Goal: Transaction & Acquisition: Download file/media

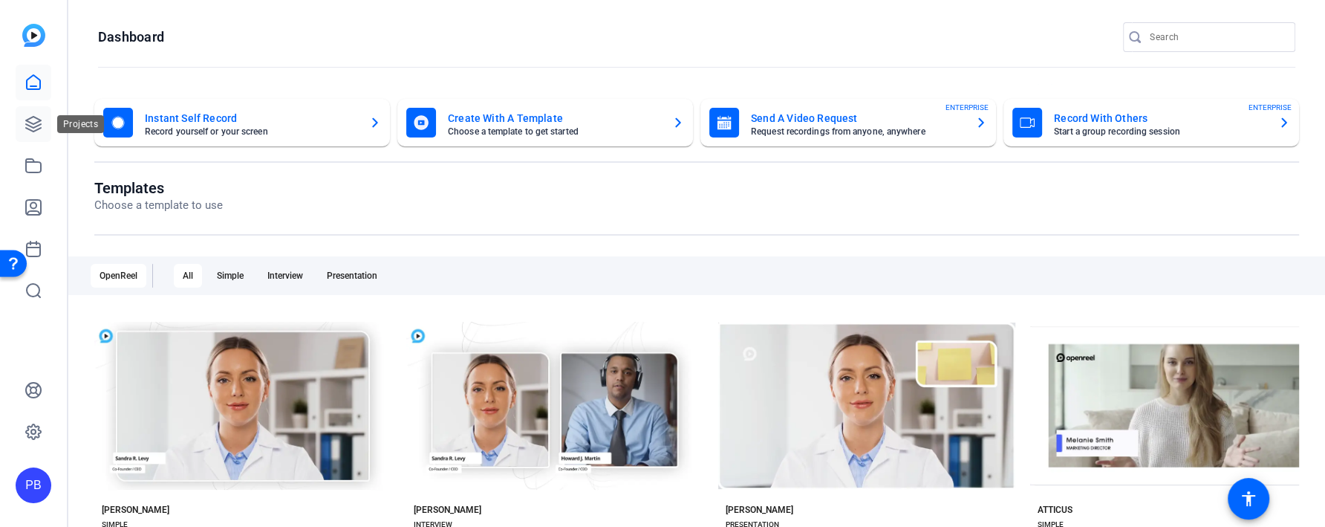
click at [41, 116] on icon at bounding box center [34, 124] width 18 height 18
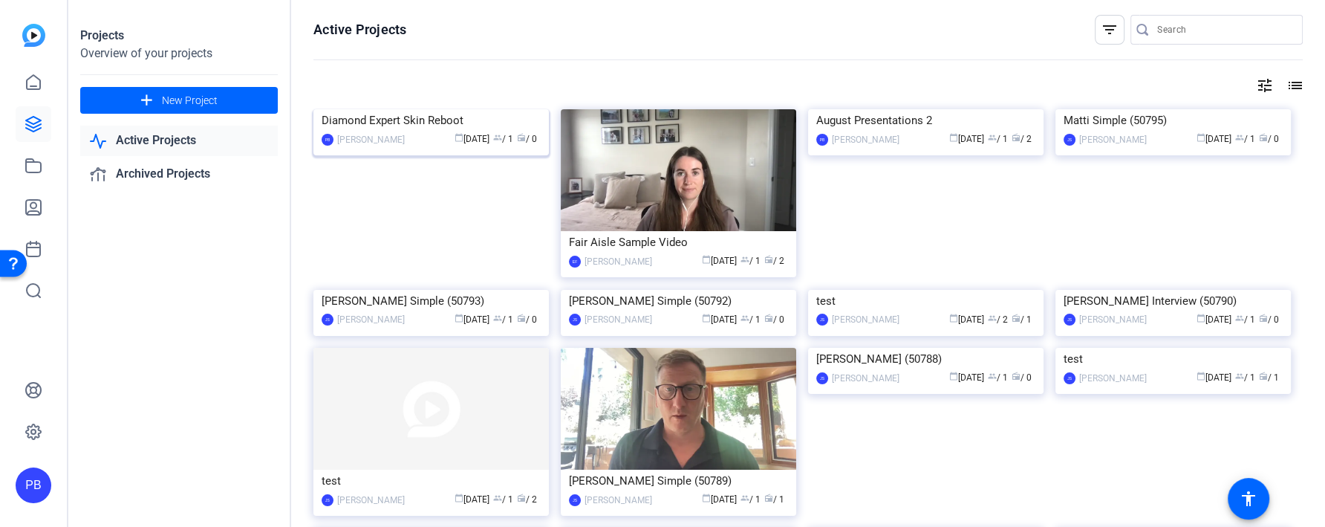
click at [387, 150] on mat-card-content "Diamond Expert Skin Reboot PB Peter Bradt calendar_today Aug 21 group / 1 radio…" at bounding box center [431, 134] width 243 height 50
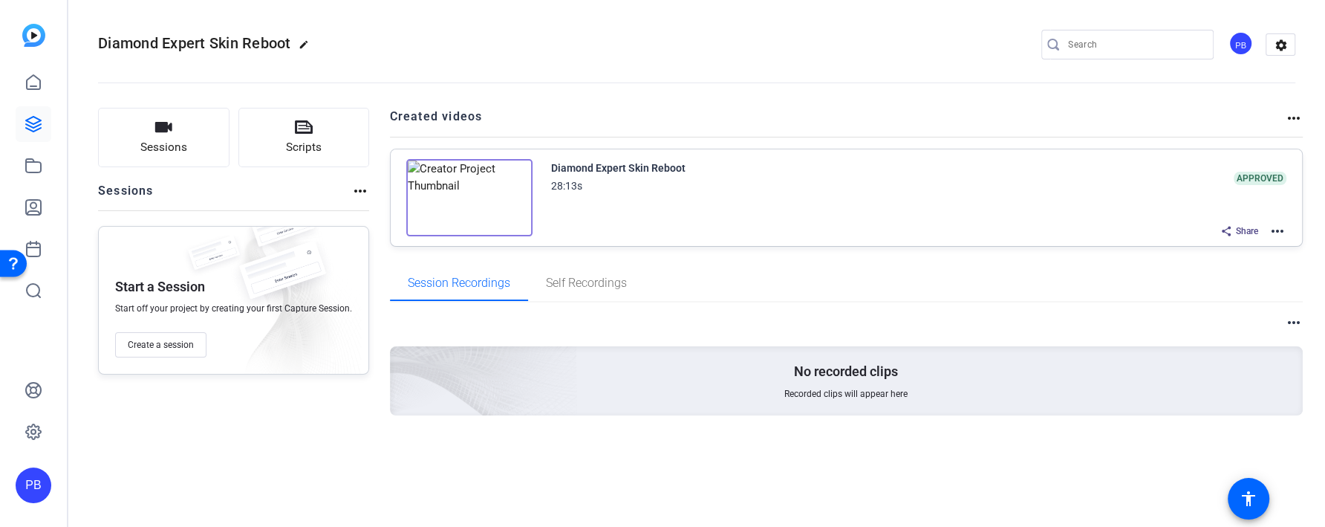
click at [1276, 226] on mat-icon "more_horiz" at bounding box center [1277, 231] width 18 height 18
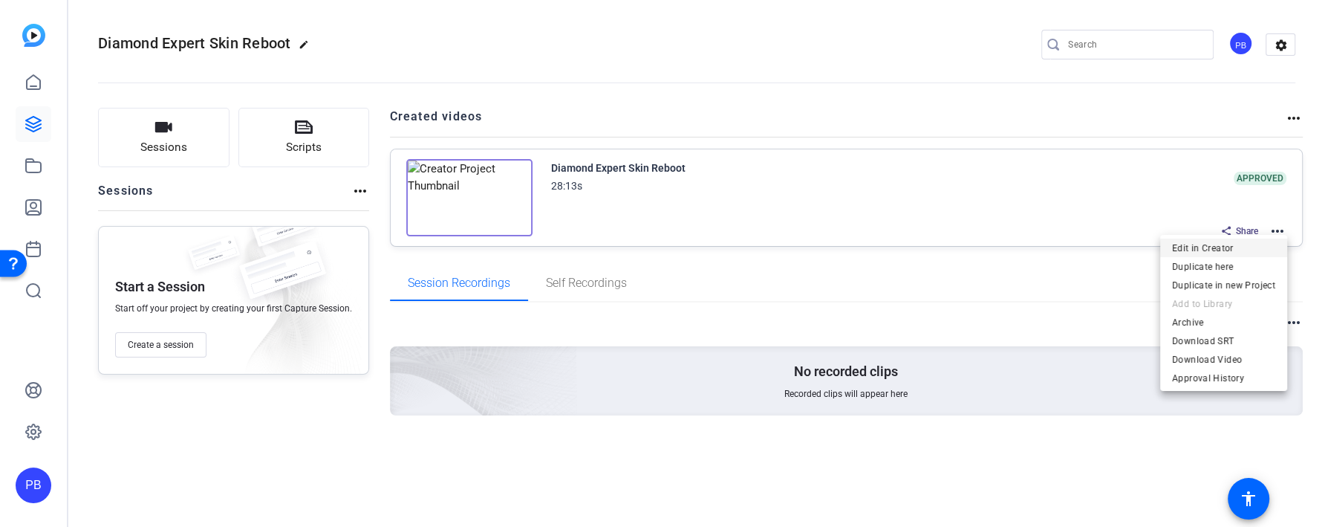
click at [1257, 244] on span "Edit in Creator" at bounding box center [1223, 248] width 103 height 18
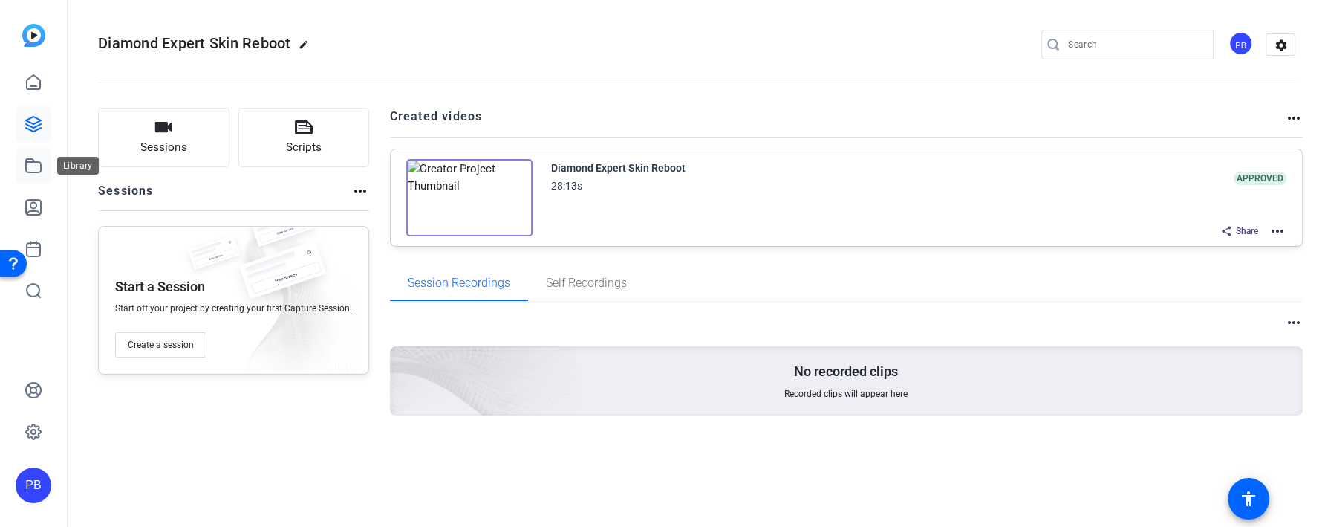
click at [39, 161] on icon at bounding box center [33, 165] width 15 height 13
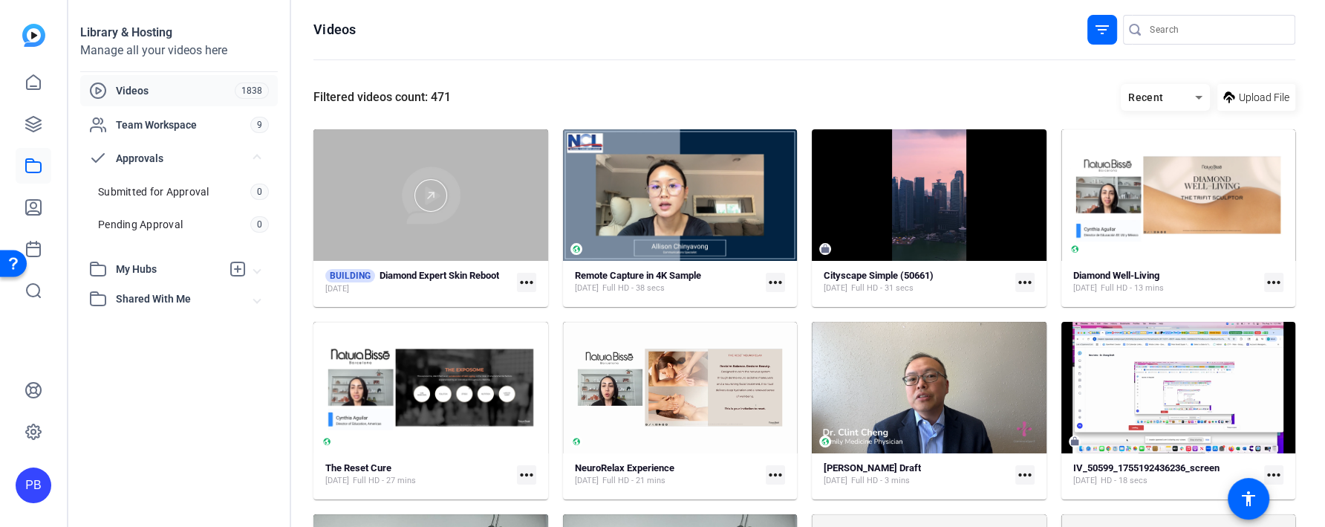
click at [501, 211] on div at bounding box center [430, 194] width 235 height 131
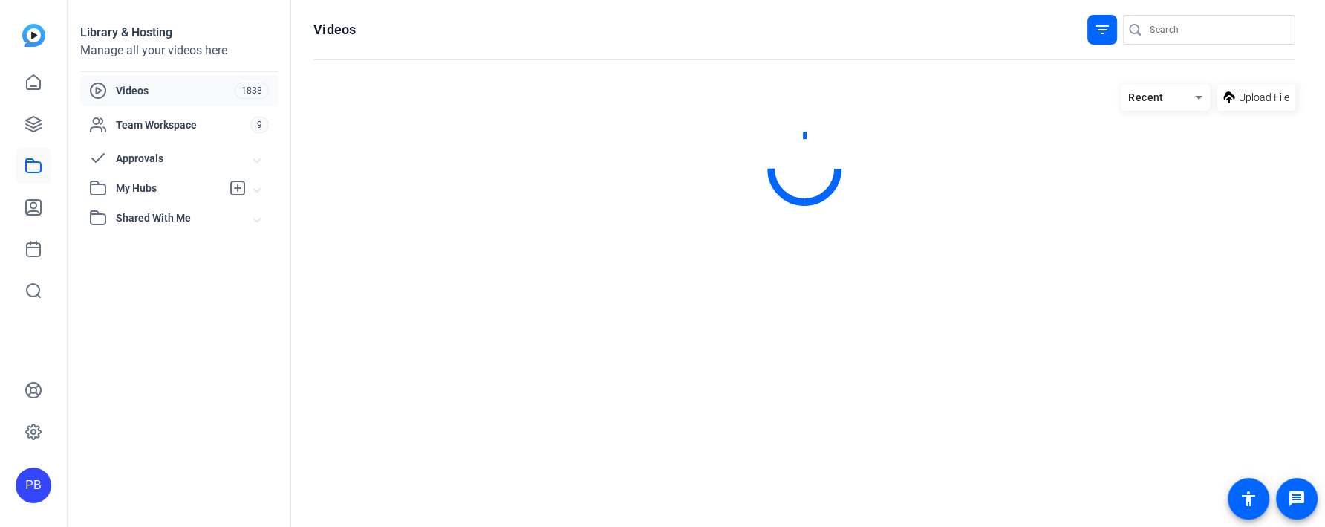
click at [192, 154] on span "Approvals" at bounding box center [185, 159] width 138 height 16
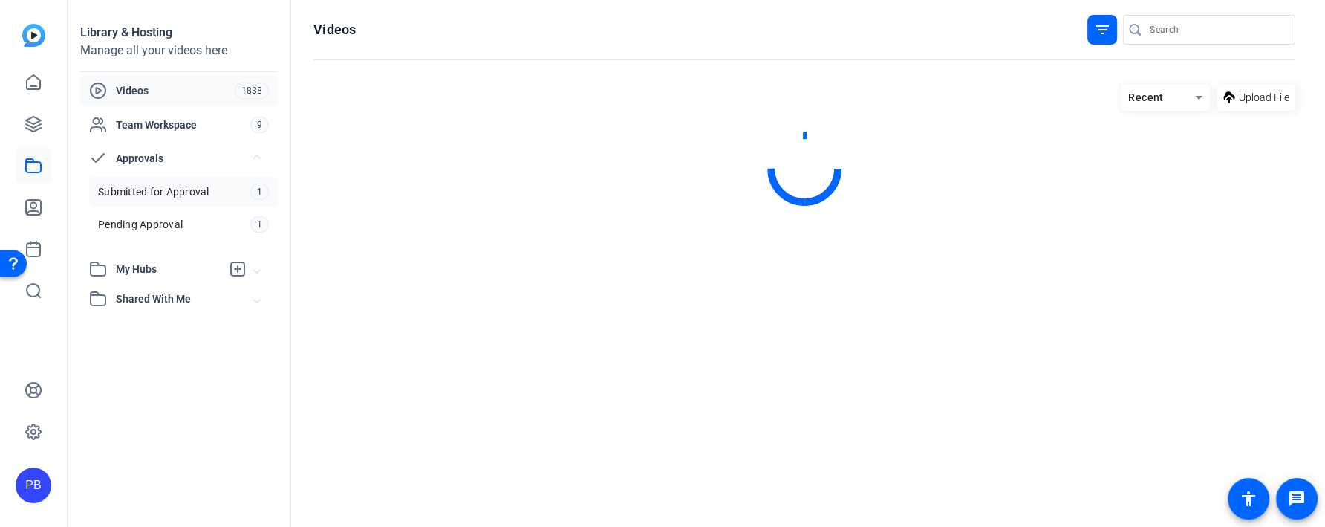
click at [209, 183] on link "Submitted for Approval 1" at bounding box center [183, 192] width 189 height 30
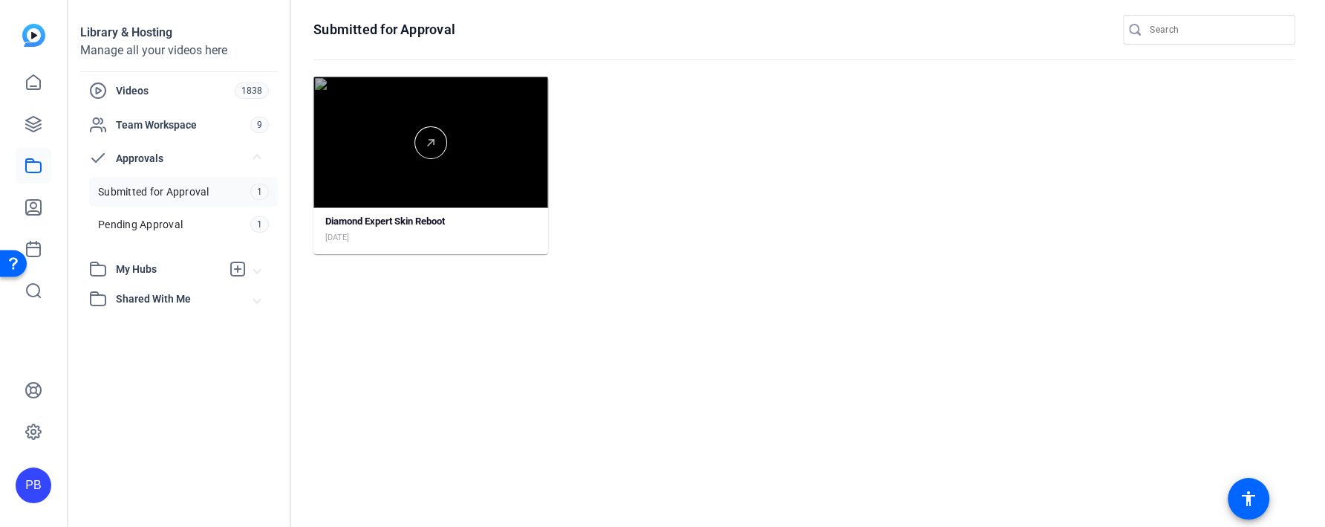
click at [443, 189] on div at bounding box center [430, 141] width 235 height 131
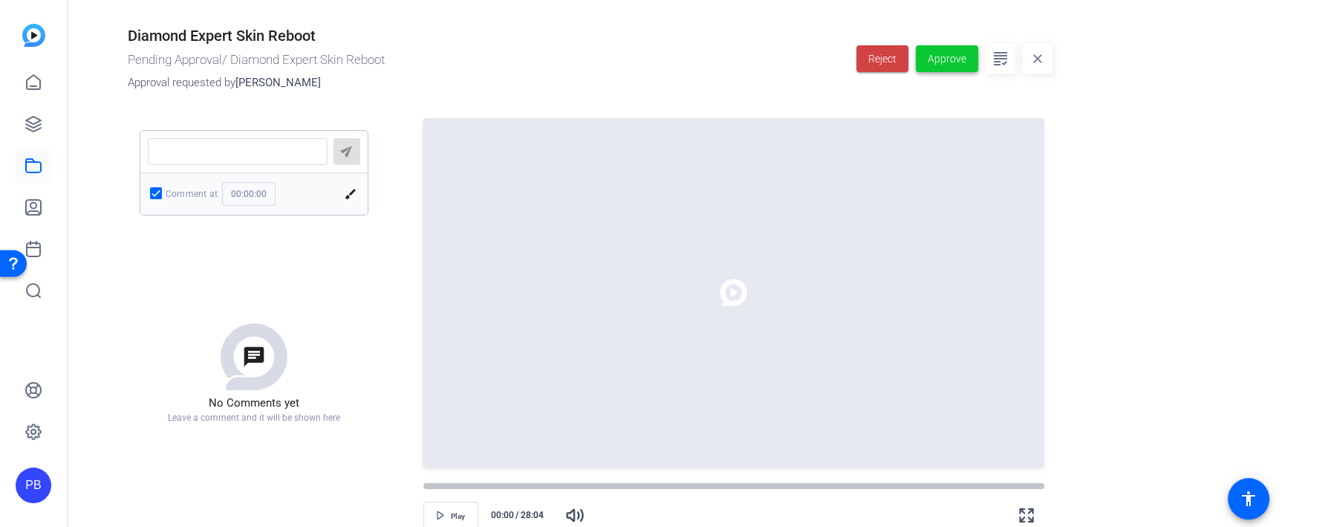
click at [965, 59] on span "Approve" at bounding box center [947, 59] width 39 height 16
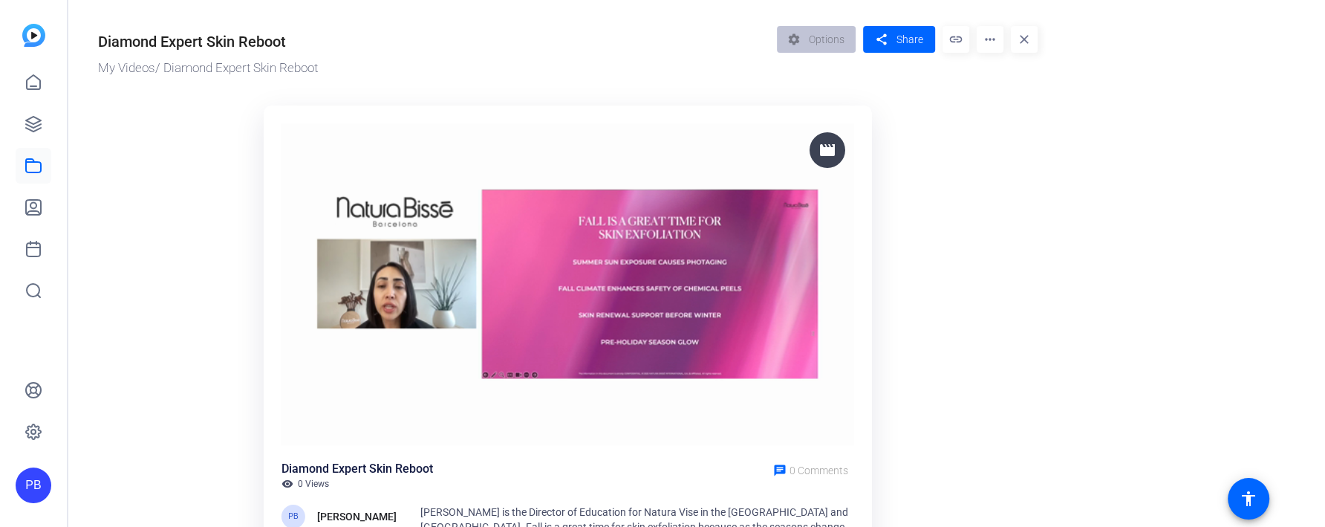
click at [992, 48] on mat-icon "more_horiz" at bounding box center [990, 39] width 27 height 27
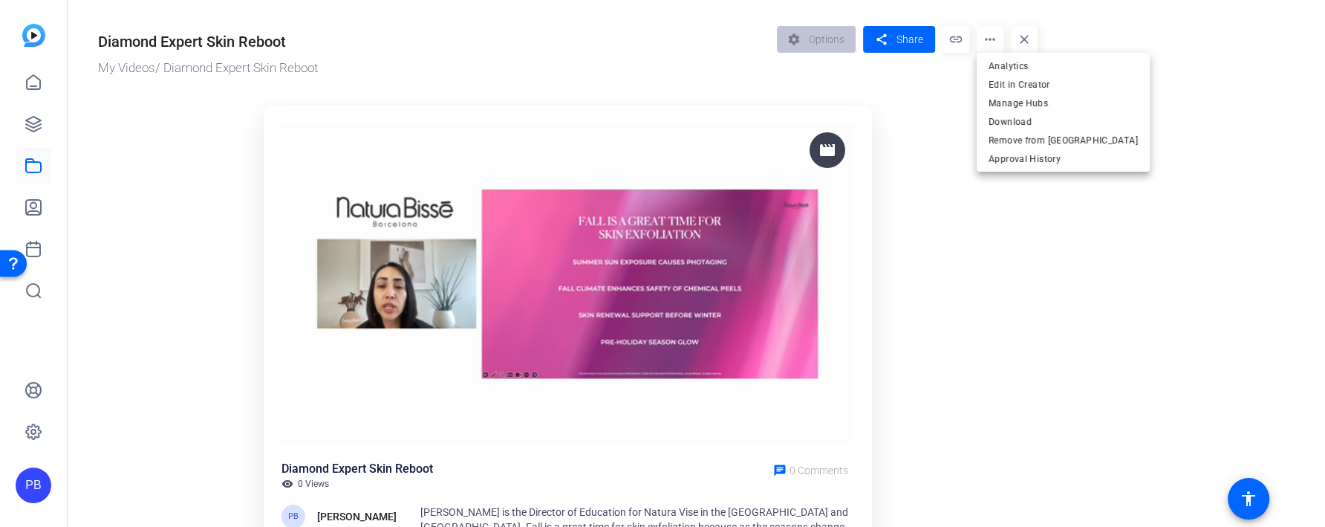
click at [1133, 59] on div at bounding box center [662, 263] width 1325 height 527
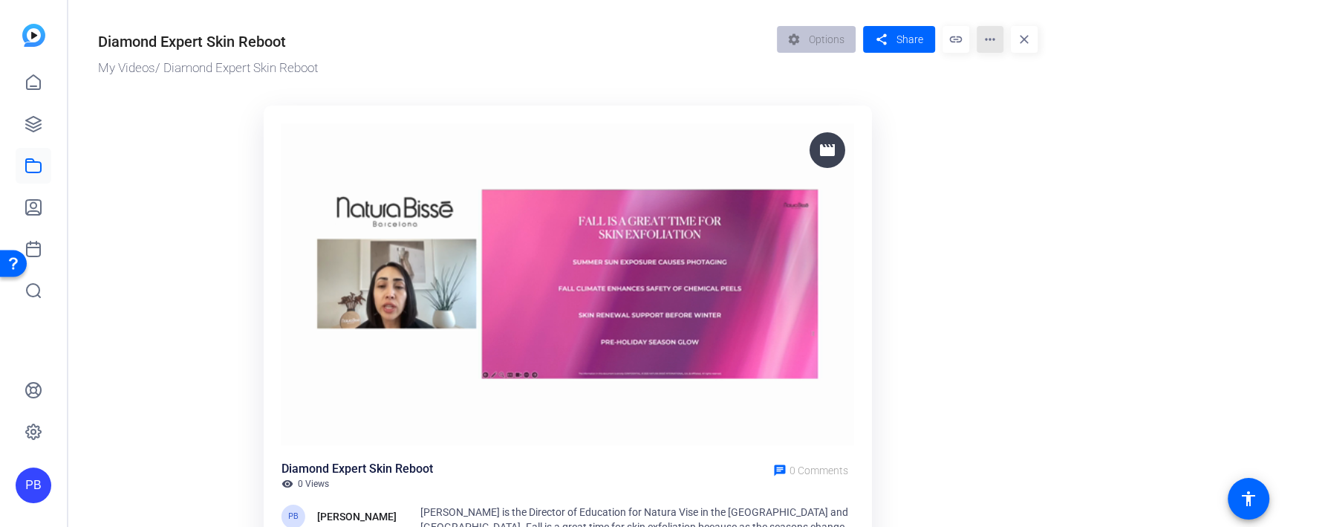
click at [980, 38] on mat-icon "more_horiz" at bounding box center [990, 39] width 27 height 27
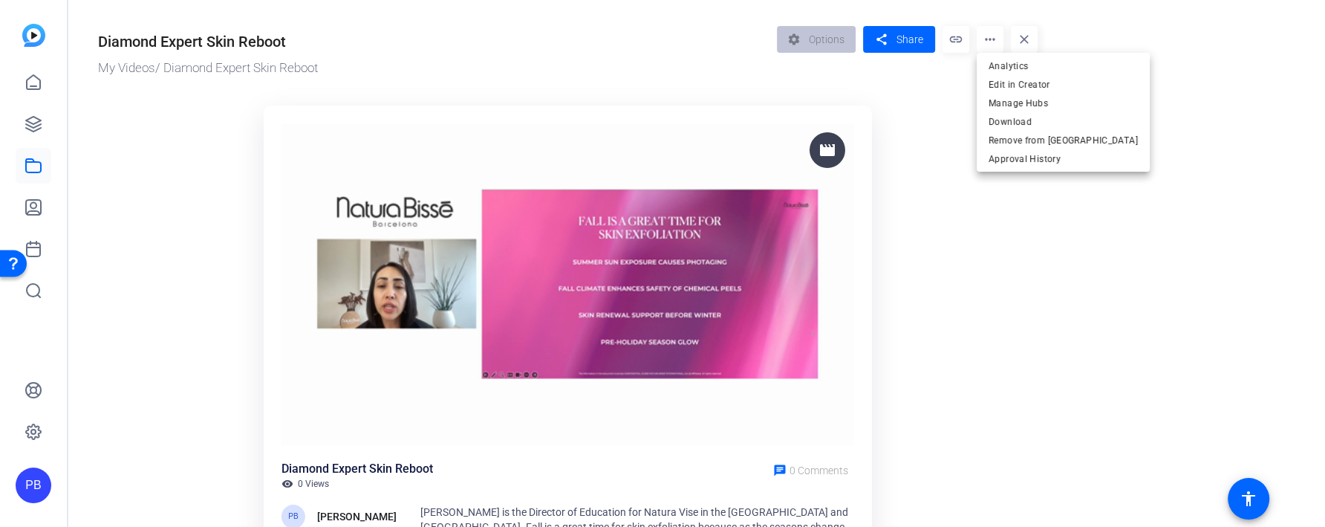
click at [877, 142] on div at bounding box center [662, 263] width 1325 height 527
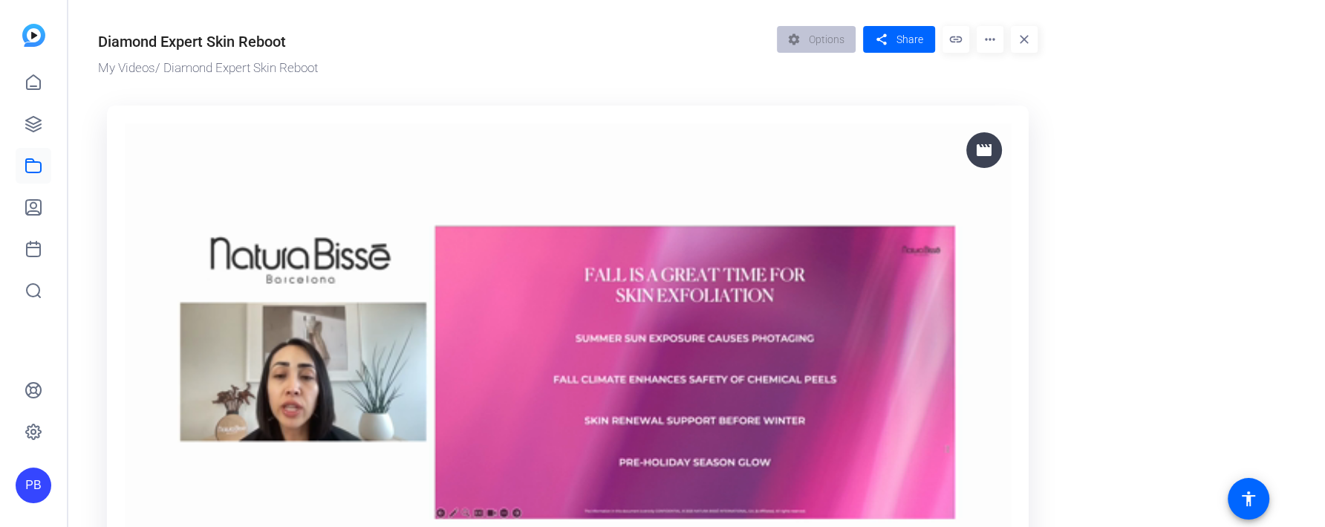
click at [998, 39] on mat-icon "more_horiz" at bounding box center [990, 39] width 27 height 27
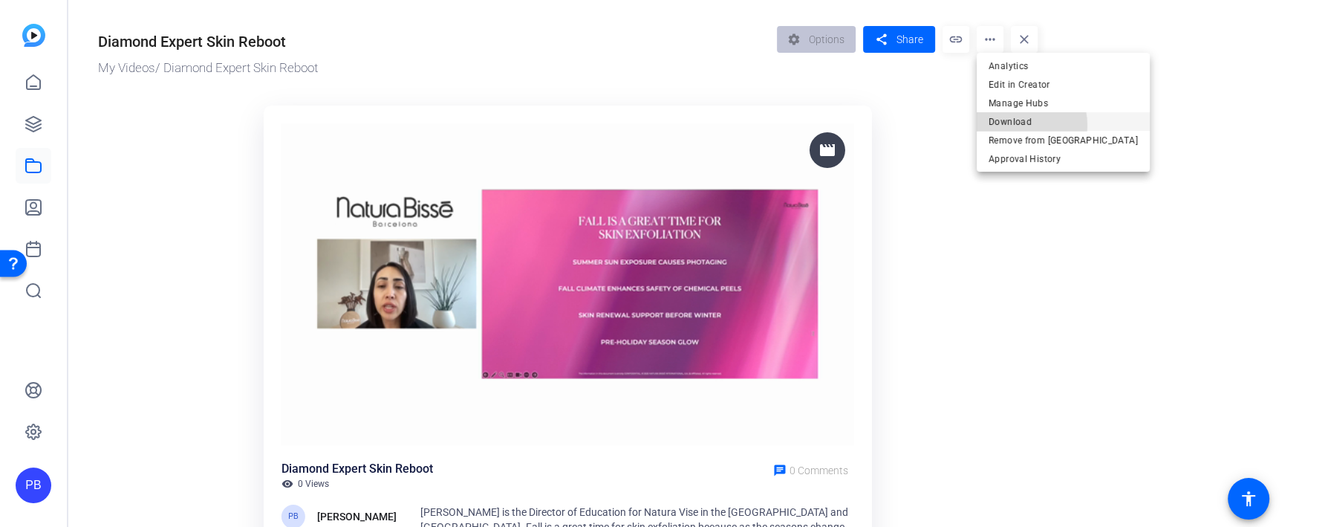
click at [1013, 126] on span "Download" at bounding box center [1062, 121] width 149 height 18
